Goal: Book appointment/travel/reservation

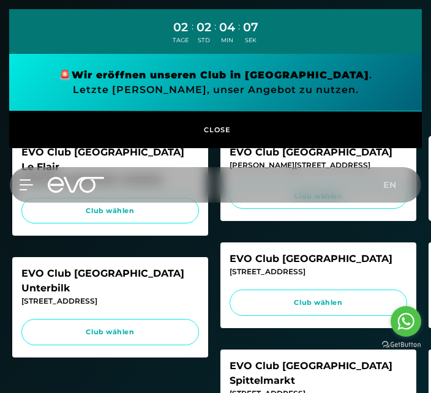
scroll to position [309, 0]
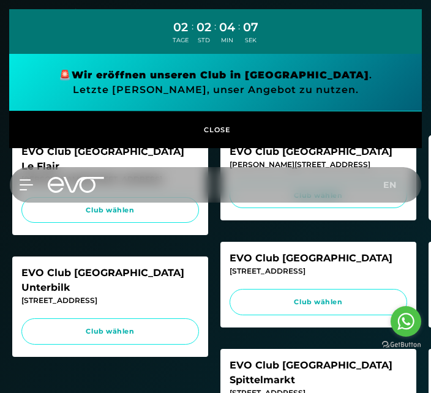
click at [223, 133] on span "CLOSE" at bounding box center [216, 129] width 30 height 11
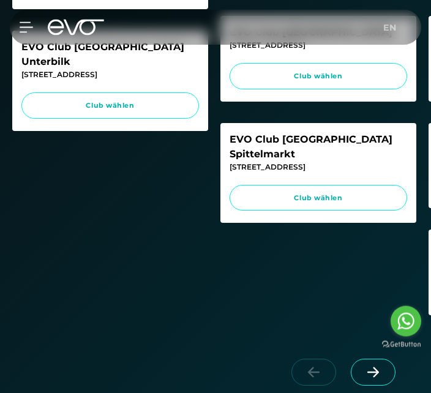
scroll to position [540, 0]
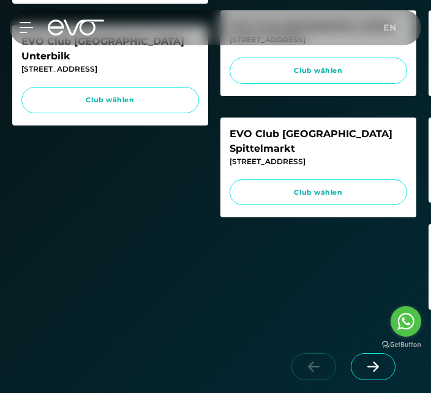
click at [373, 363] on icon at bounding box center [373, 366] width 12 height 10
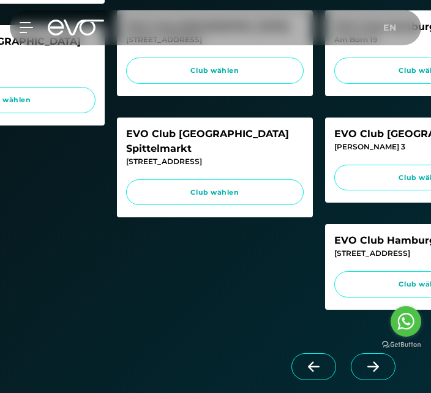
scroll to position [0, 103]
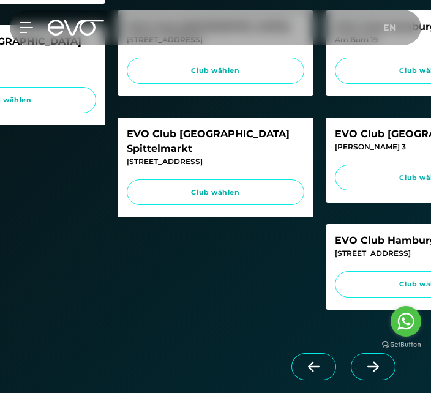
click at [379, 363] on icon at bounding box center [372, 366] width 21 height 11
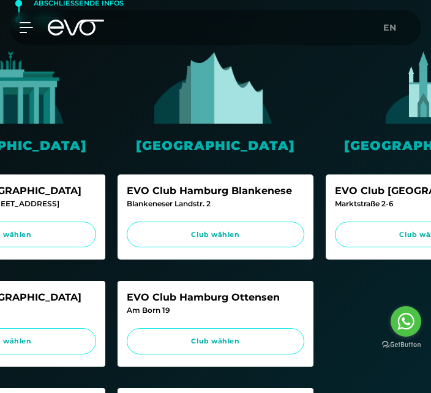
scroll to position [269, 0]
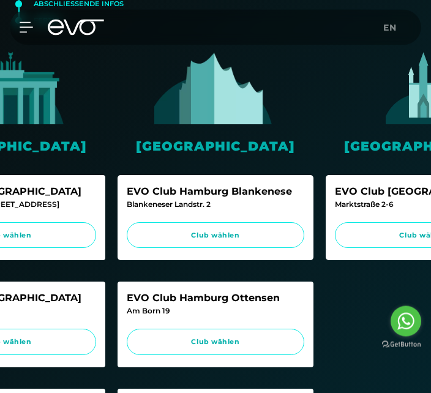
click at [236, 231] on span "Club wählen" at bounding box center [215, 236] width 154 height 10
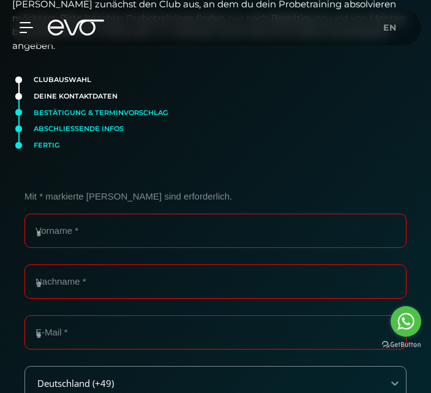
scroll to position [143, 0]
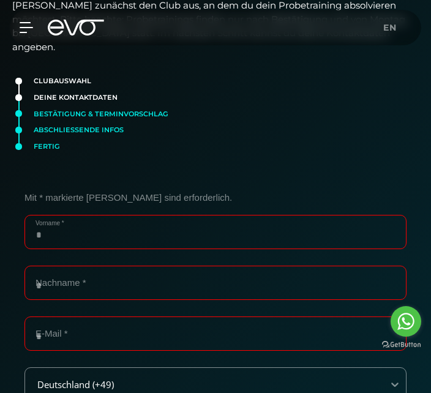
click at [163, 218] on input "Vorname *" at bounding box center [215, 232] width 382 height 34
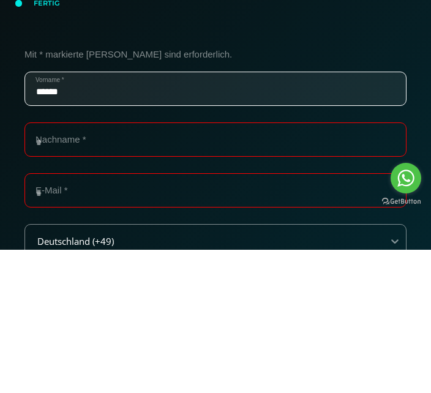
type input "******"
click at [189, 266] on input "Nachname *" at bounding box center [215, 283] width 382 height 34
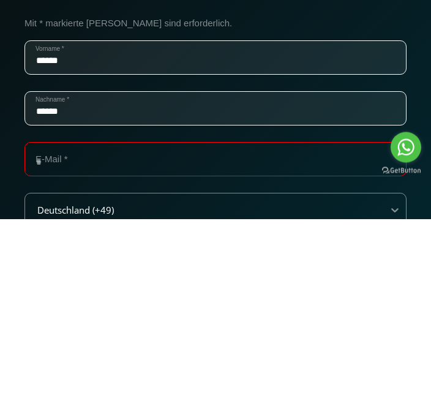
type input "******"
click at [188, 316] on input "E-Mail *" at bounding box center [215, 333] width 382 height 34
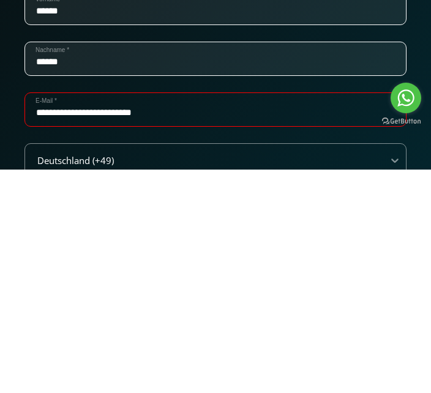
scroll to position [144, 0]
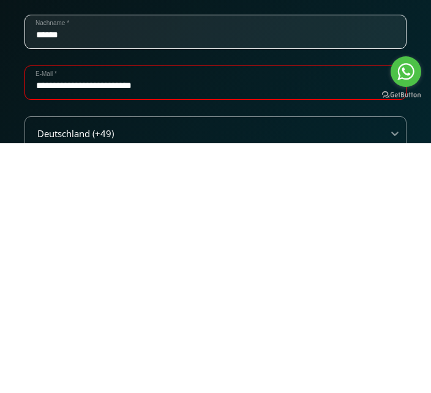
type input "**********"
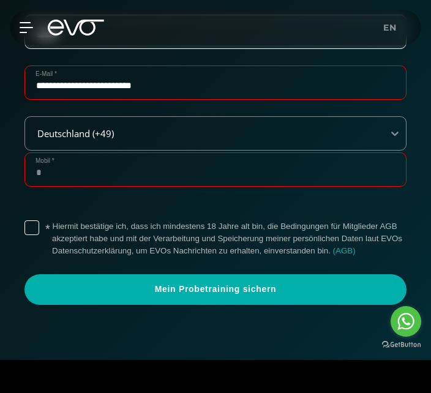
click at [113, 152] on input "Mobil *" at bounding box center [215, 169] width 382 height 34
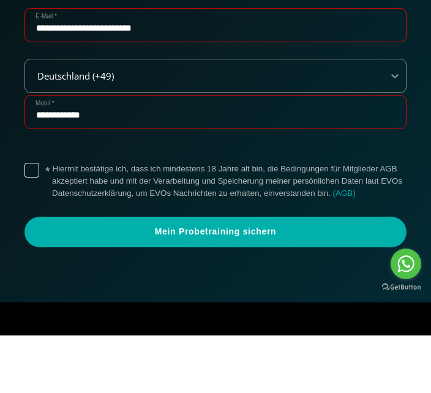
type input "**********"
click at [52, 220] on label "* Hiermit bestätige ich, dass ich mindestens 18 Jahre alt bin, die Bedingungen …" at bounding box center [229, 238] width 354 height 37
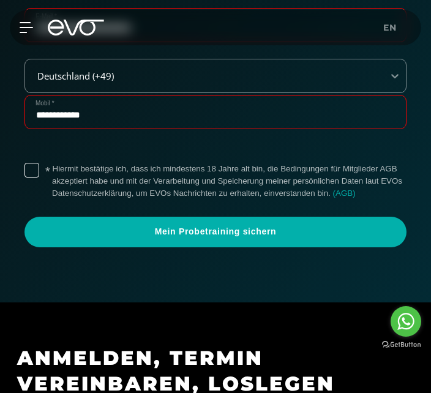
click at [273, 218] on span "Mein Probetraining sichern" at bounding box center [215, 232] width 382 height 31
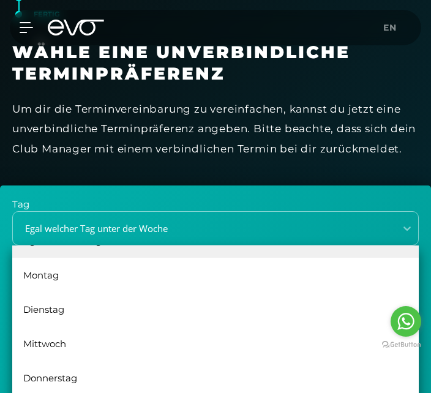
scroll to position [22, 0]
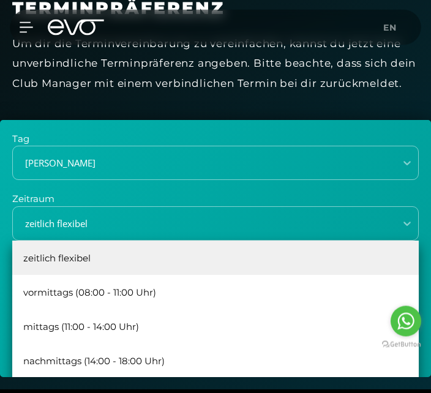
scroll to position [341, 0]
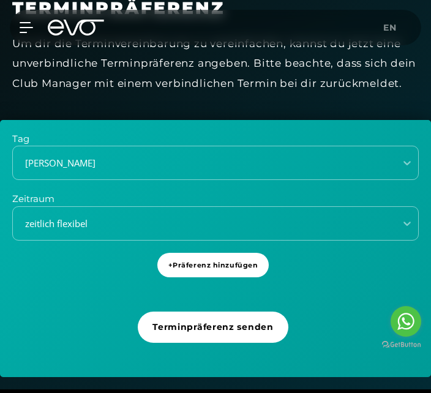
click at [246, 260] on span "+ Präferenz hinzufügen" at bounding box center [213, 265] width 90 height 10
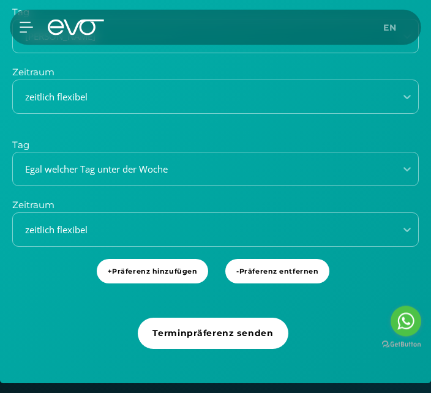
scroll to position [466, 0]
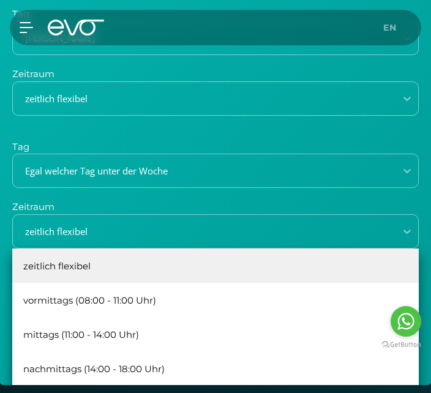
click at [132, 352] on div "nachmittags (14:00 - 18:00 Uhr)" at bounding box center [215, 368] width 406 height 34
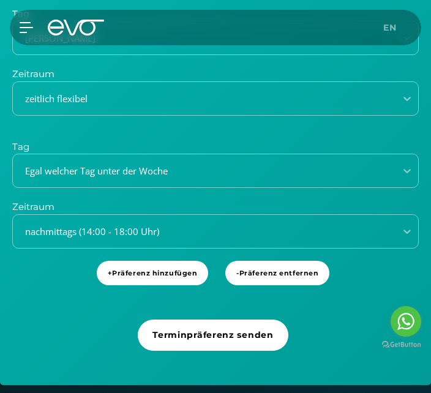
click at [169, 268] on span "+ Präferenz hinzufügen" at bounding box center [153, 273] width 90 height 10
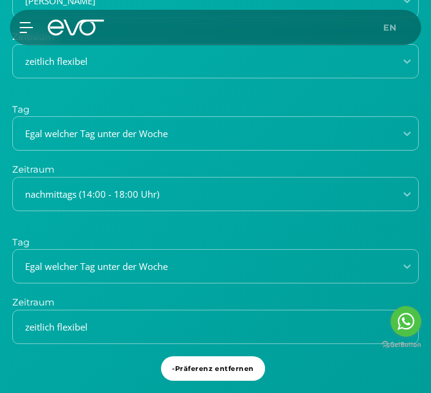
scroll to position [524, 0]
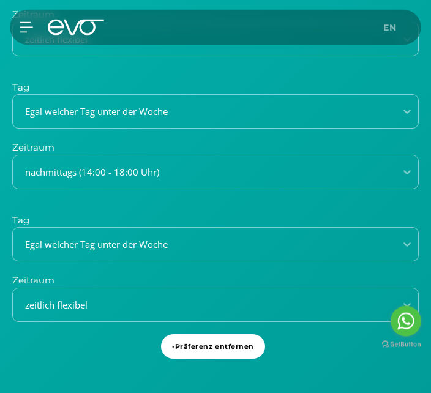
click at [232, 342] on span "- Präferenz entfernen" at bounding box center [213, 347] width 82 height 10
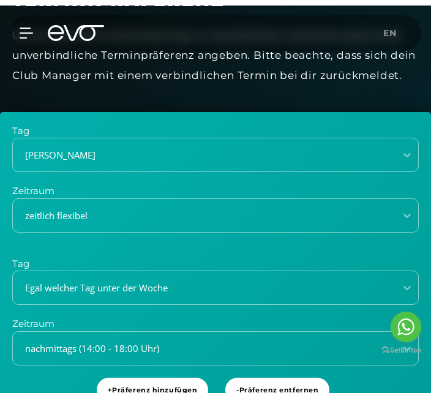
scroll to position [347, 0]
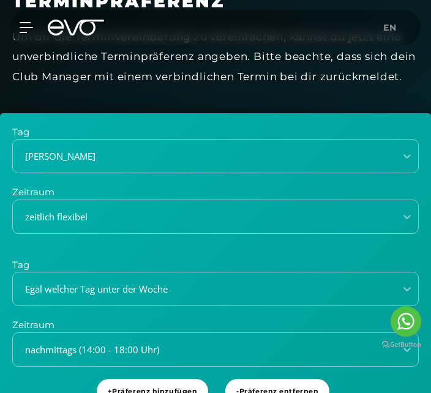
click at [284, 379] on span "- Präferenz entfernen" at bounding box center [277, 391] width 104 height 25
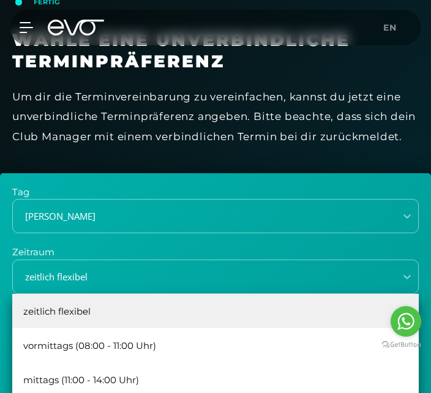
scroll to position [288, 0]
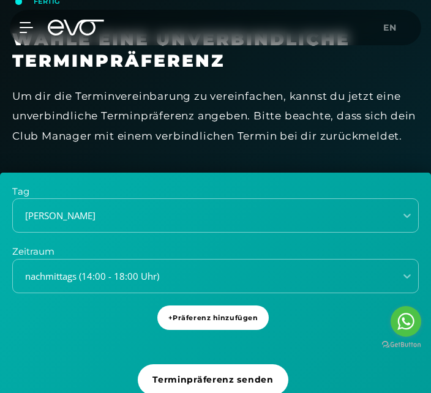
click at [241, 373] on span "Terminpräferenz senden" at bounding box center [212, 379] width 121 height 13
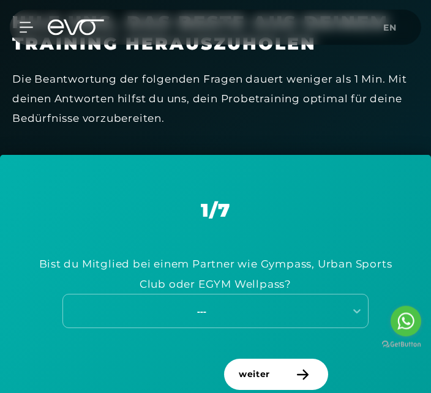
scroll to position [453, 0]
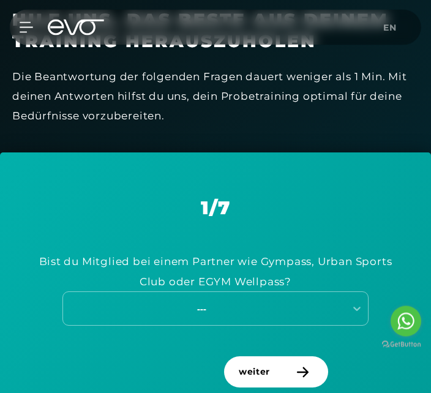
click at [300, 360] on span "weiter" at bounding box center [276, 372] width 104 height 31
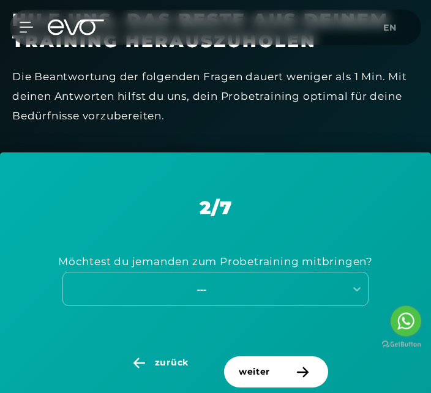
scroll to position [454, 0]
click at [299, 366] on icon at bounding box center [302, 371] width 21 height 11
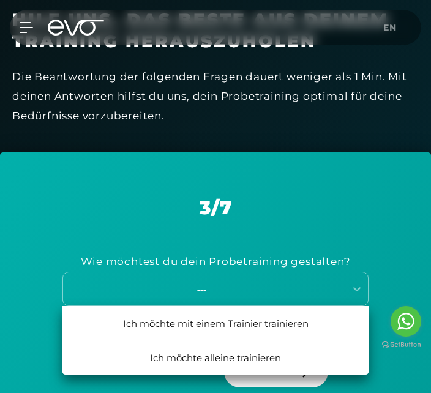
click at [283, 306] on div "Ich möchte mit einem Trainier trainieren" at bounding box center [215, 323] width 306 height 34
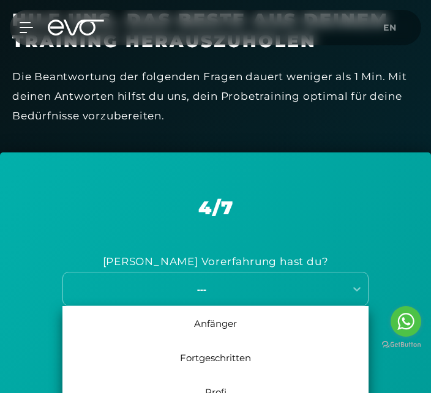
click at [228, 310] on div "Anfänger" at bounding box center [215, 323] width 306 height 34
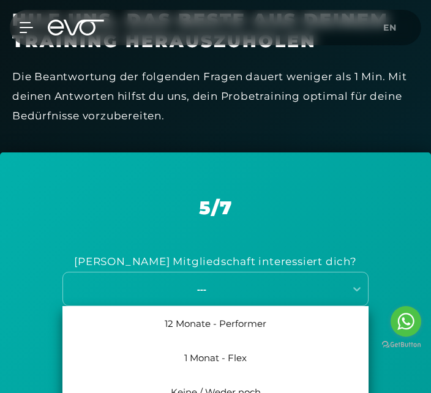
click at [228, 340] on div "1 Monat - Flex" at bounding box center [215, 357] width 306 height 34
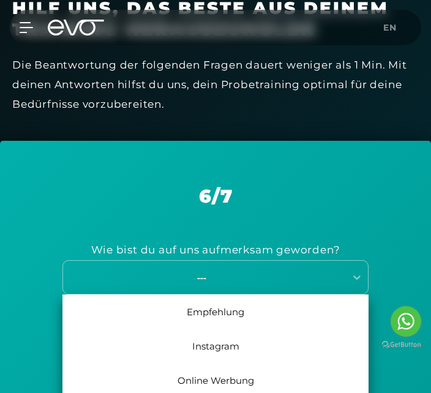
scroll to position [479, 0]
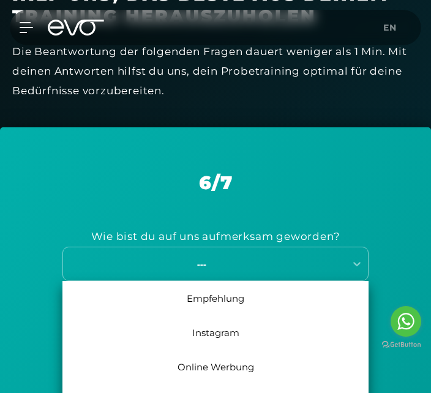
click at [238, 281] on div "Empfehlung" at bounding box center [215, 298] width 306 height 34
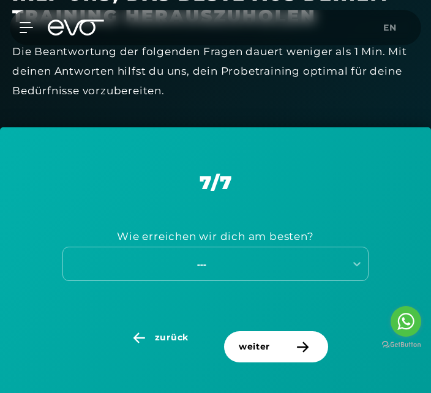
click at [304, 335] on span "weiter" at bounding box center [276, 346] width 104 height 31
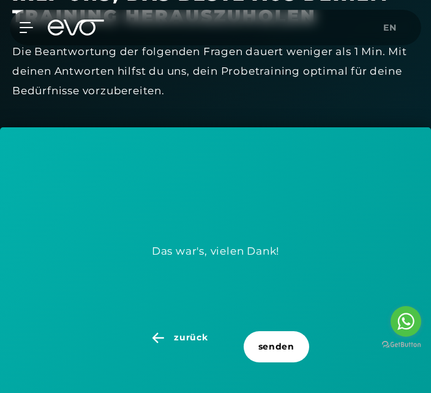
click at [183, 331] on span "zurück" at bounding box center [191, 337] width 34 height 13
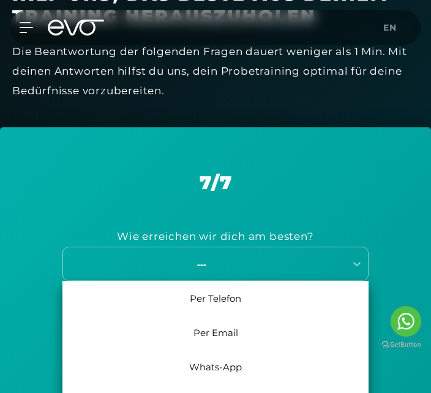
click at [226, 349] on div "Whats-App" at bounding box center [215, 366] width 306 height 34
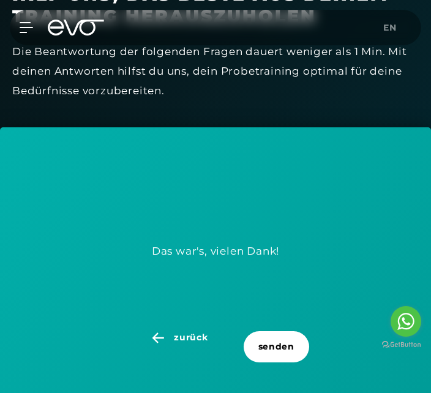
click at [286, 340] on span "senden" at bounding box center [276, 346] width 36 height 13
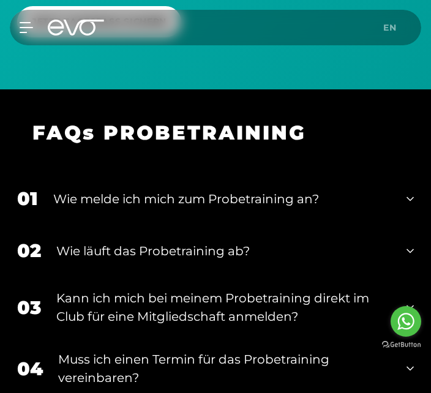
scroll to position [1232, 0]
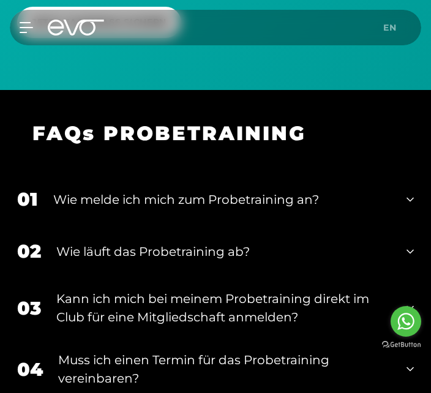
click at [412, 238] on div "02 Wie läuft das Probetraining ab?" at bounding box center [215, 251] width 396 height 52
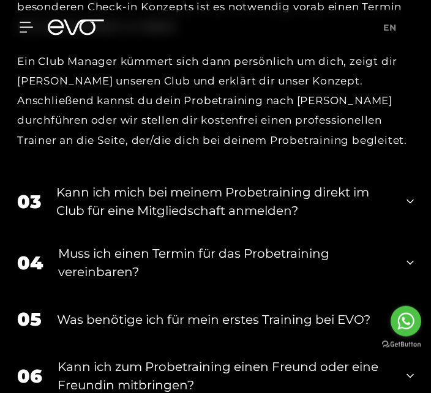
scroll to position [1573, 0]
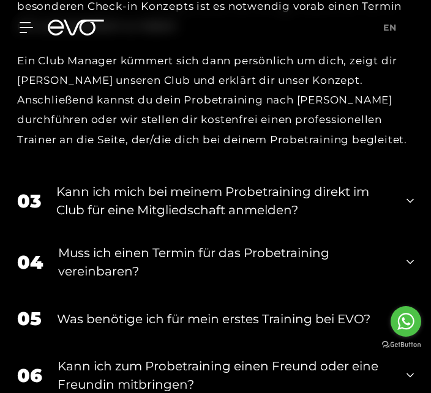
click at [411, 311] on icon at bounding box center [409, 318] width 7 height 15
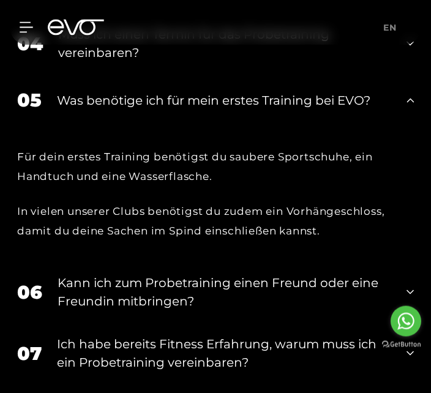
scroll to position [1791, 0]
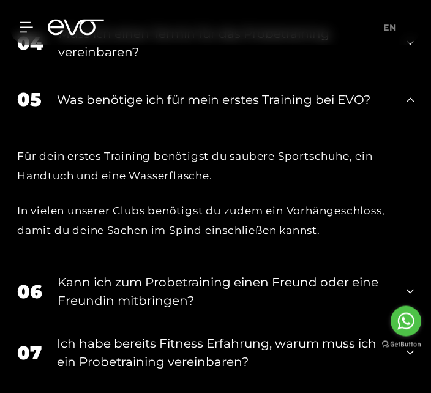
click at [407, 284] on icon at bounding box center [409, 291] width 7 height 15
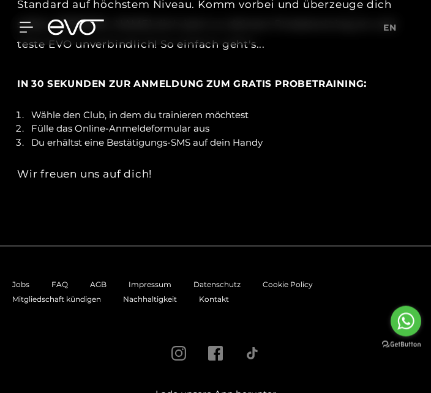
scroll to position [2779, 0]
